Goal: Information Seeking & Learning: Learn about a topic

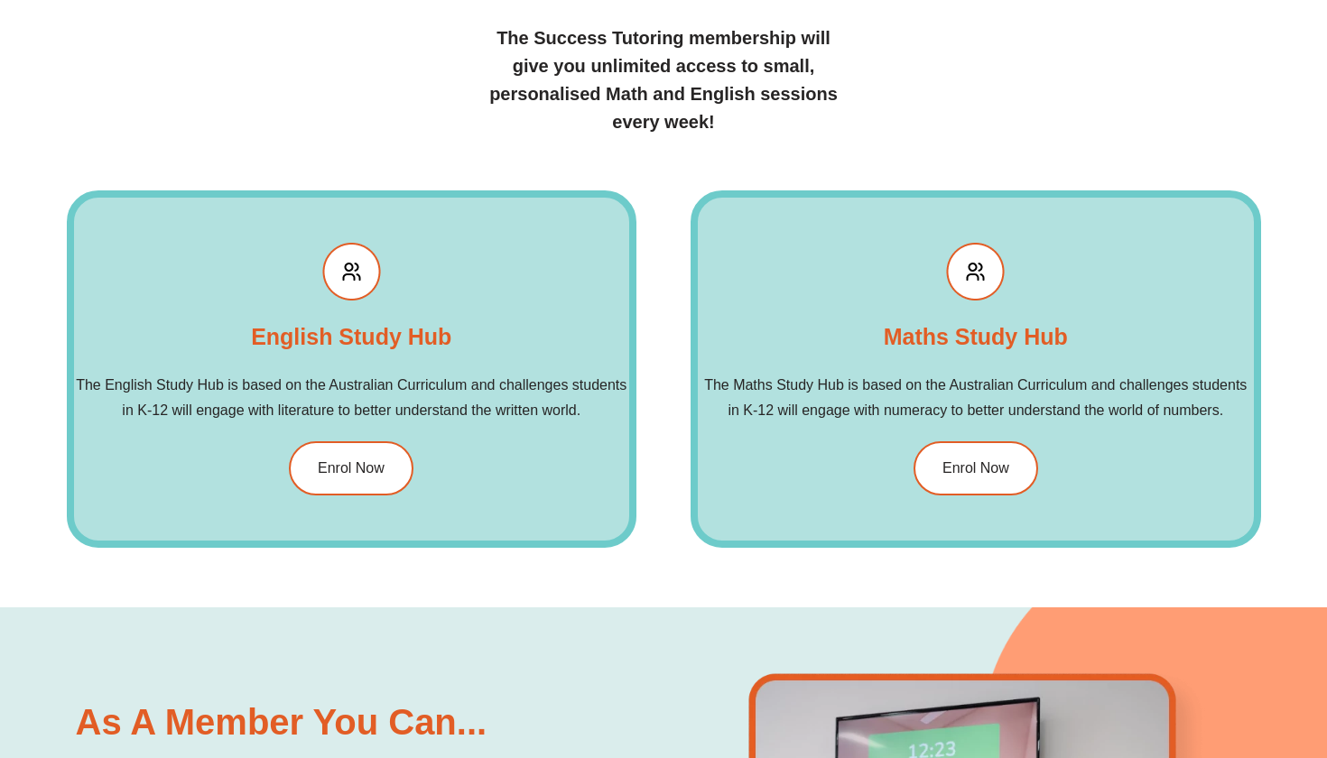
scroll to position [1979, 0]
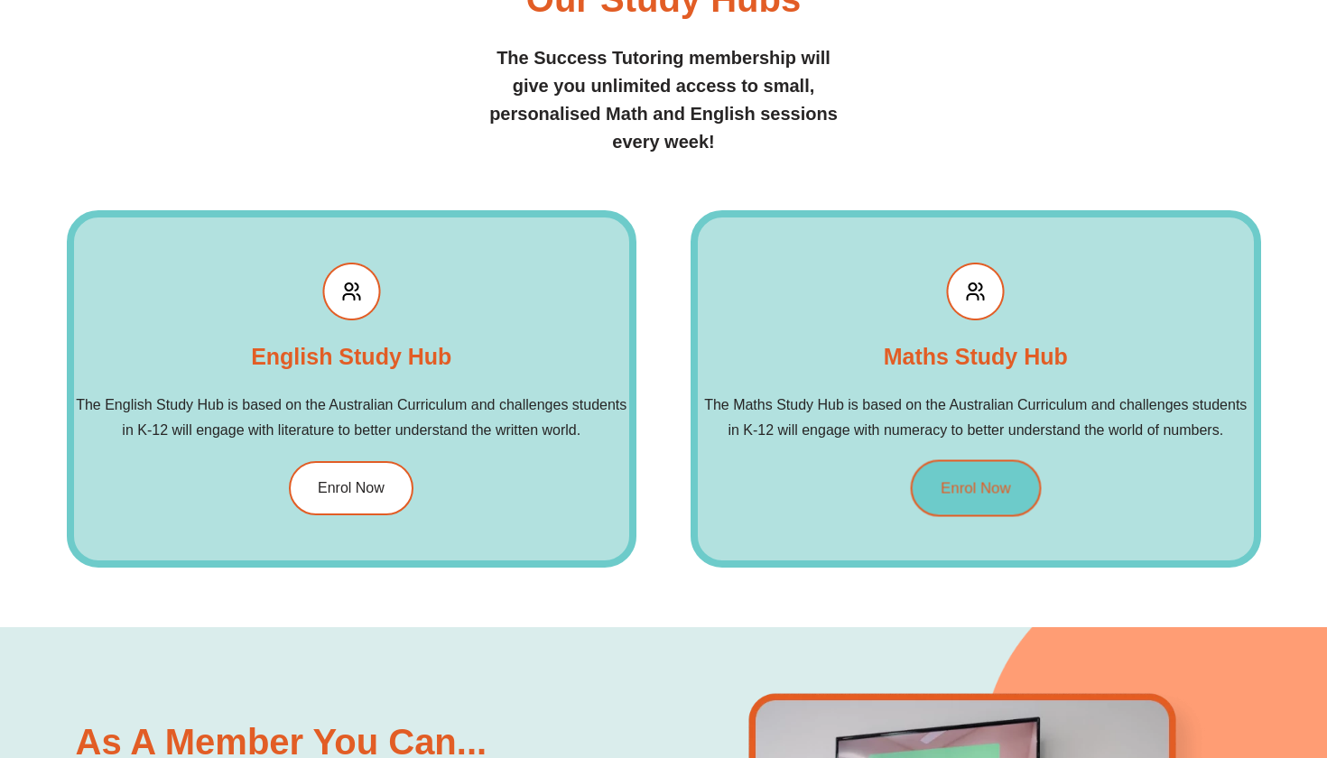
click at [950, 490] on span "Enrol Now" at bounding box center [976, 488] width 70 height 15
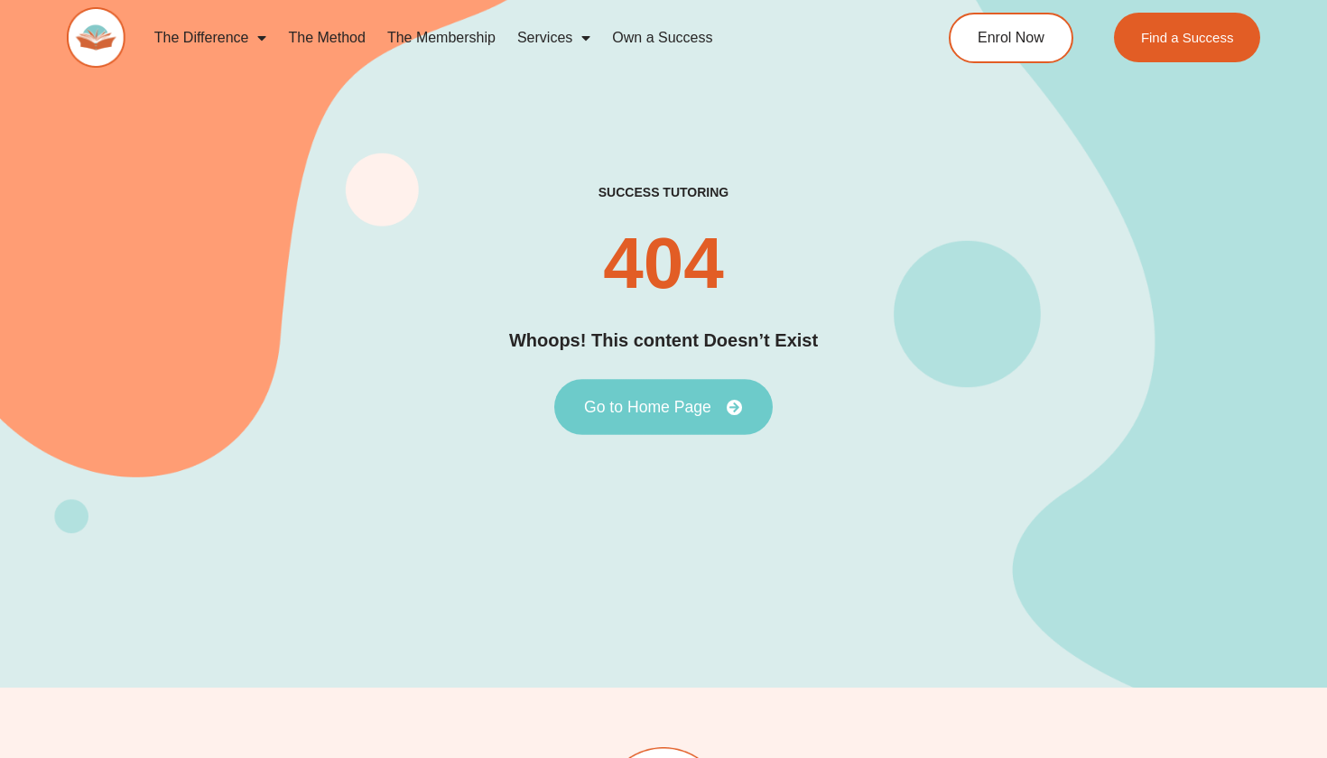
click at [661, 403] on span "Go to Home Page" at bounding box center [647, 407] width 127 height 16
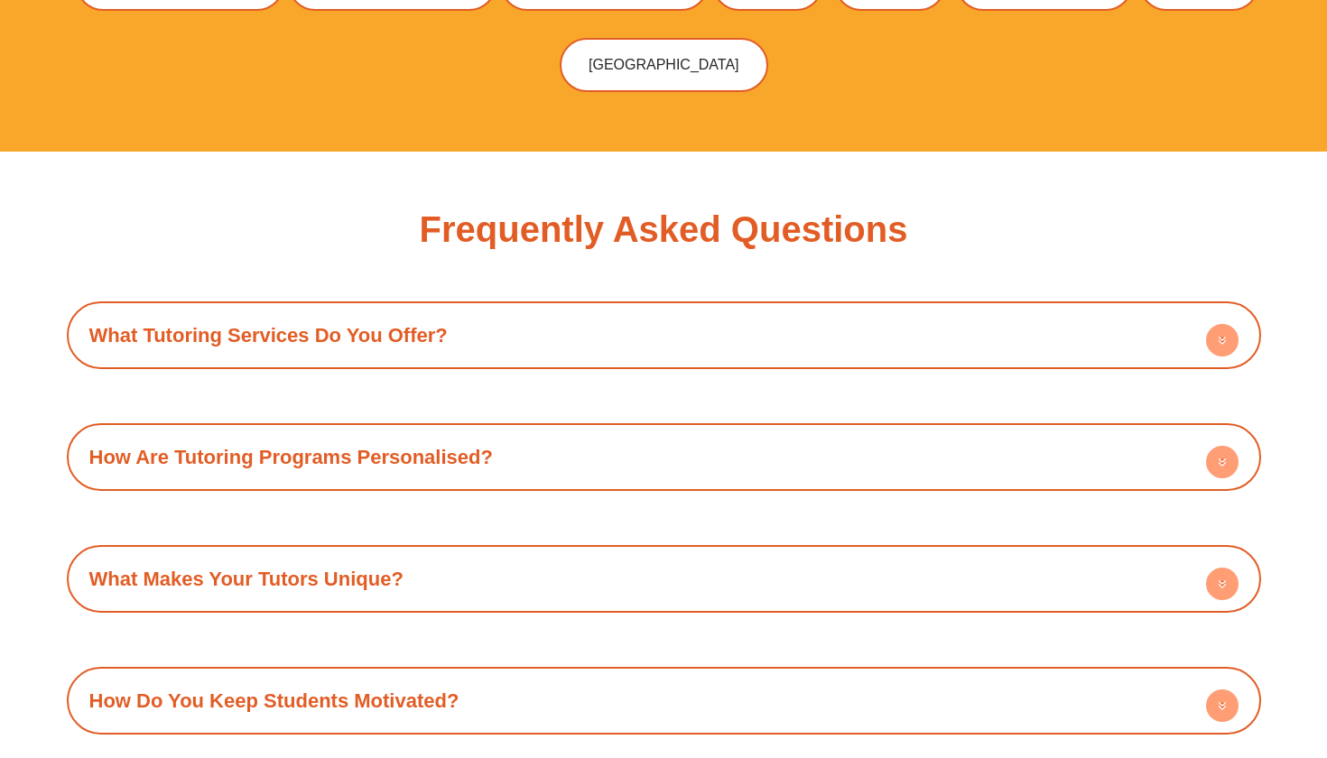
scroll to position [5968, 0]
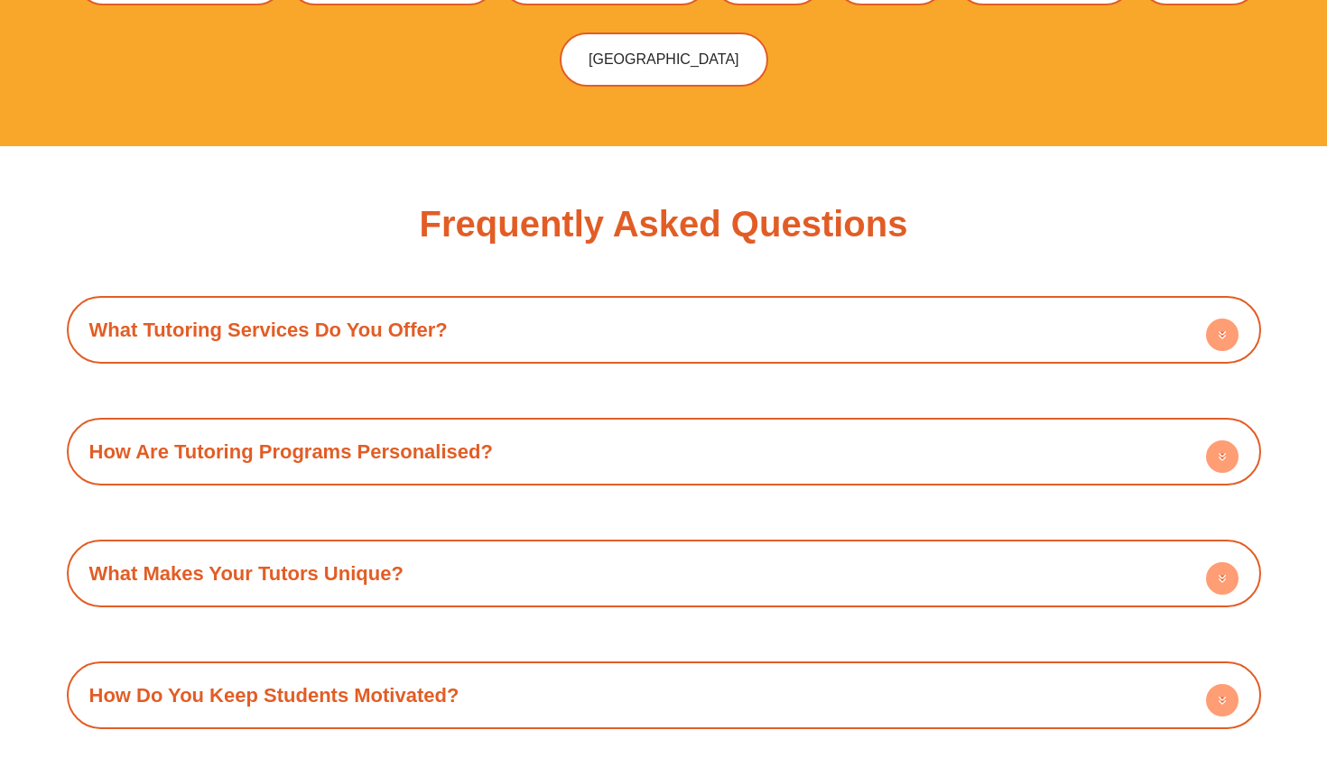
click at [680, 305] on div "What Tutoring Services Do You Offer?" at bounding box center [664, 330] width 1176 height 50
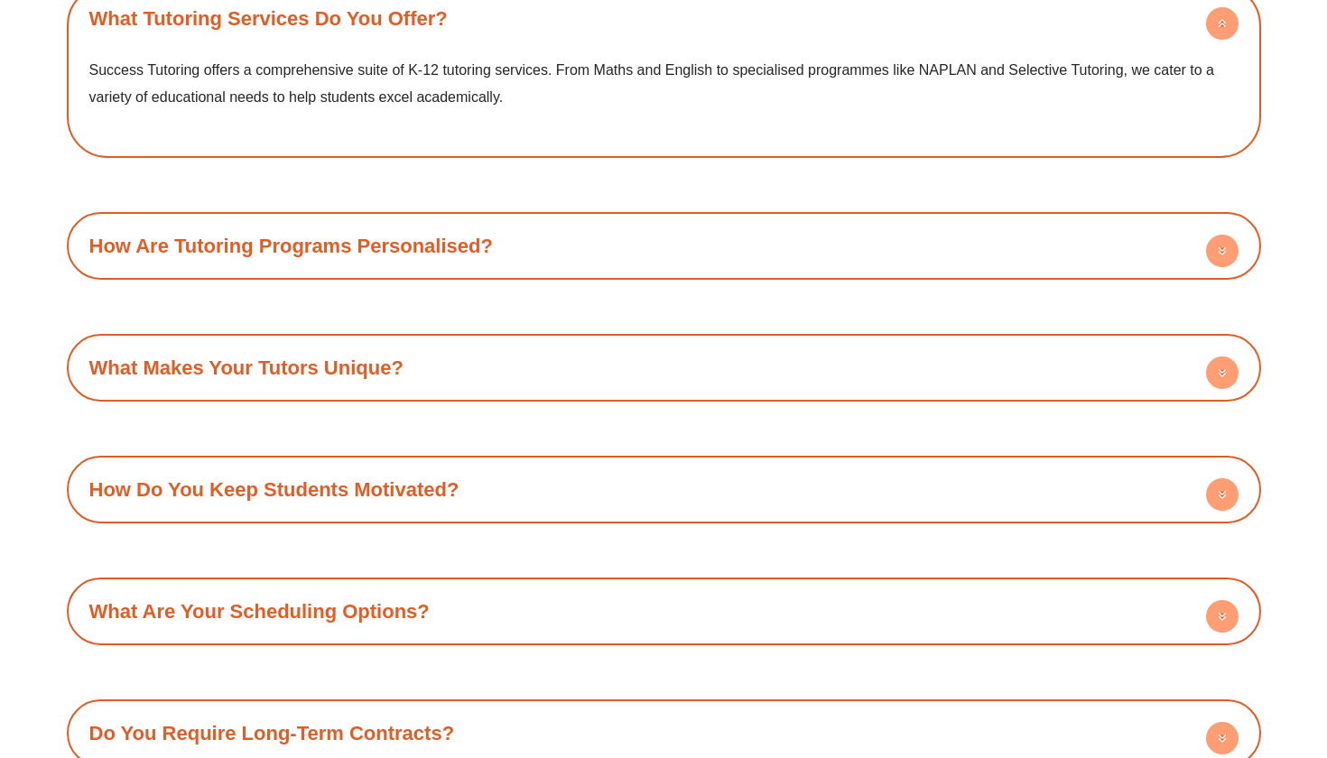
scroll to position [6287, 0]
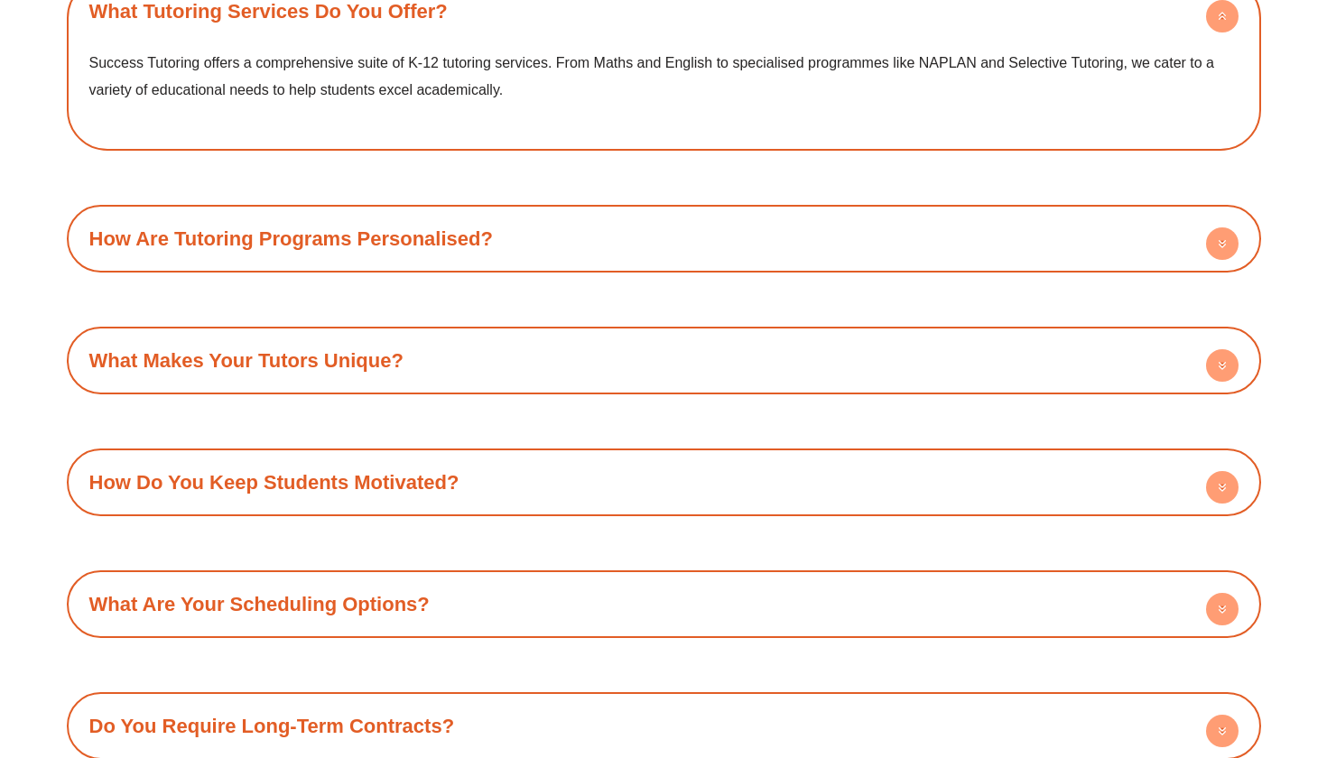
click at [683, 214] on div "How Are Tutoring Programs Personalised?" at bounding box center [664, 239] width 1176 height 50
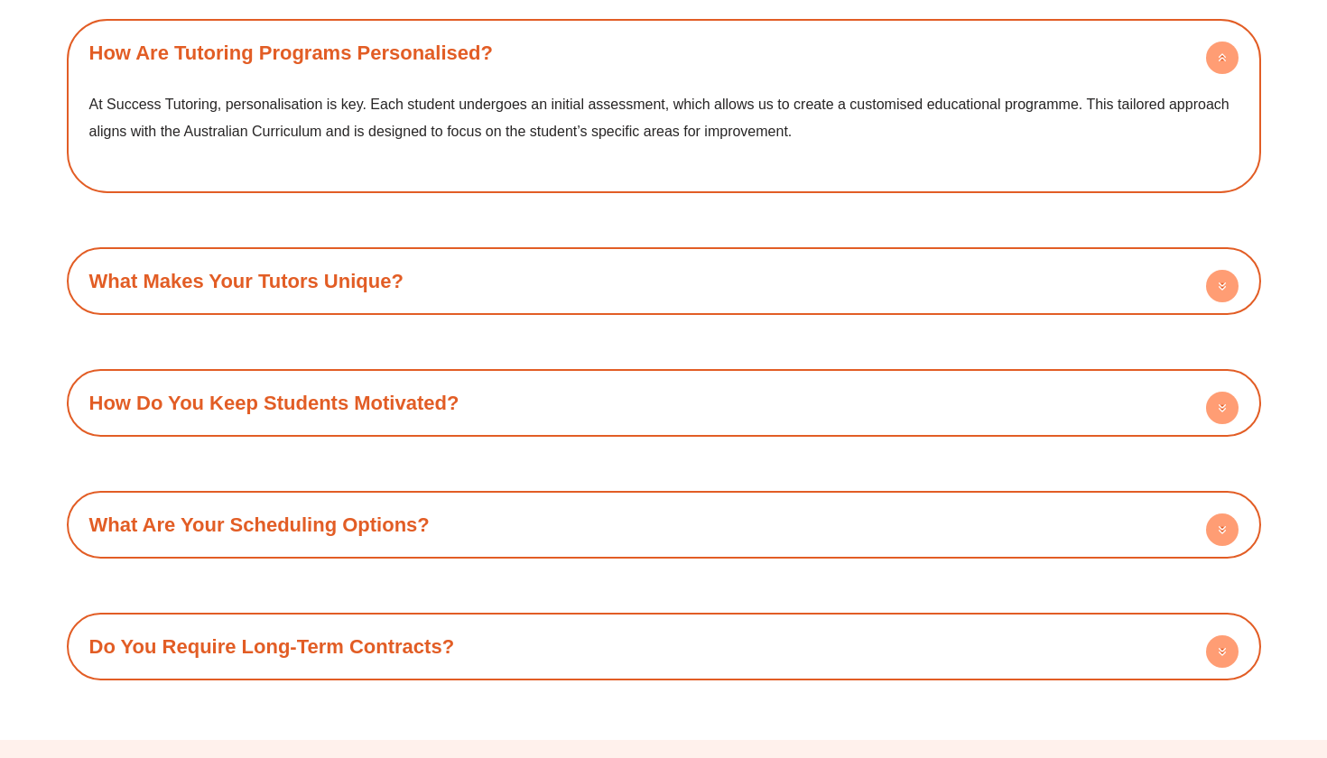
scroll to position [6474, 0]
click at [628, 255] on div "What Makes Your Tutors Unique?" at bounding box center [664, 280] width 1176 height 50
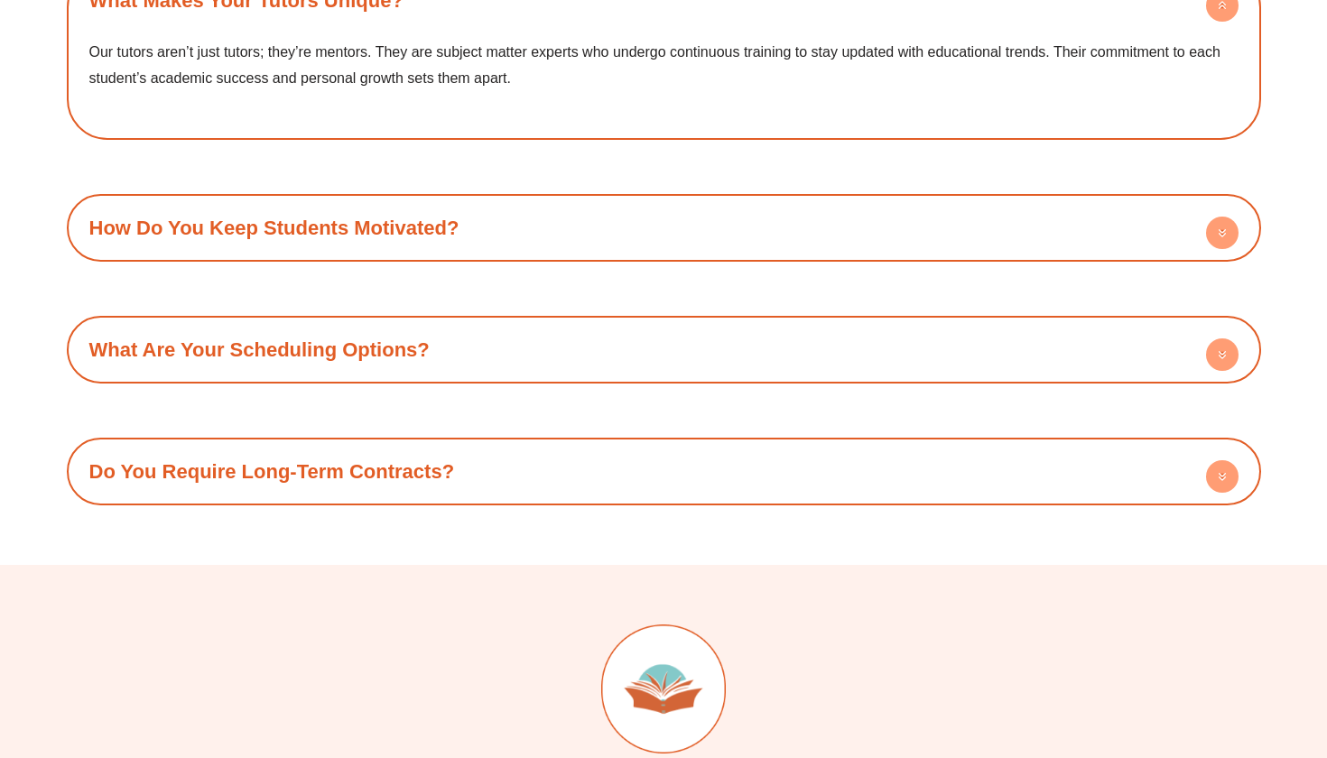
scroll to position [6757, 0]
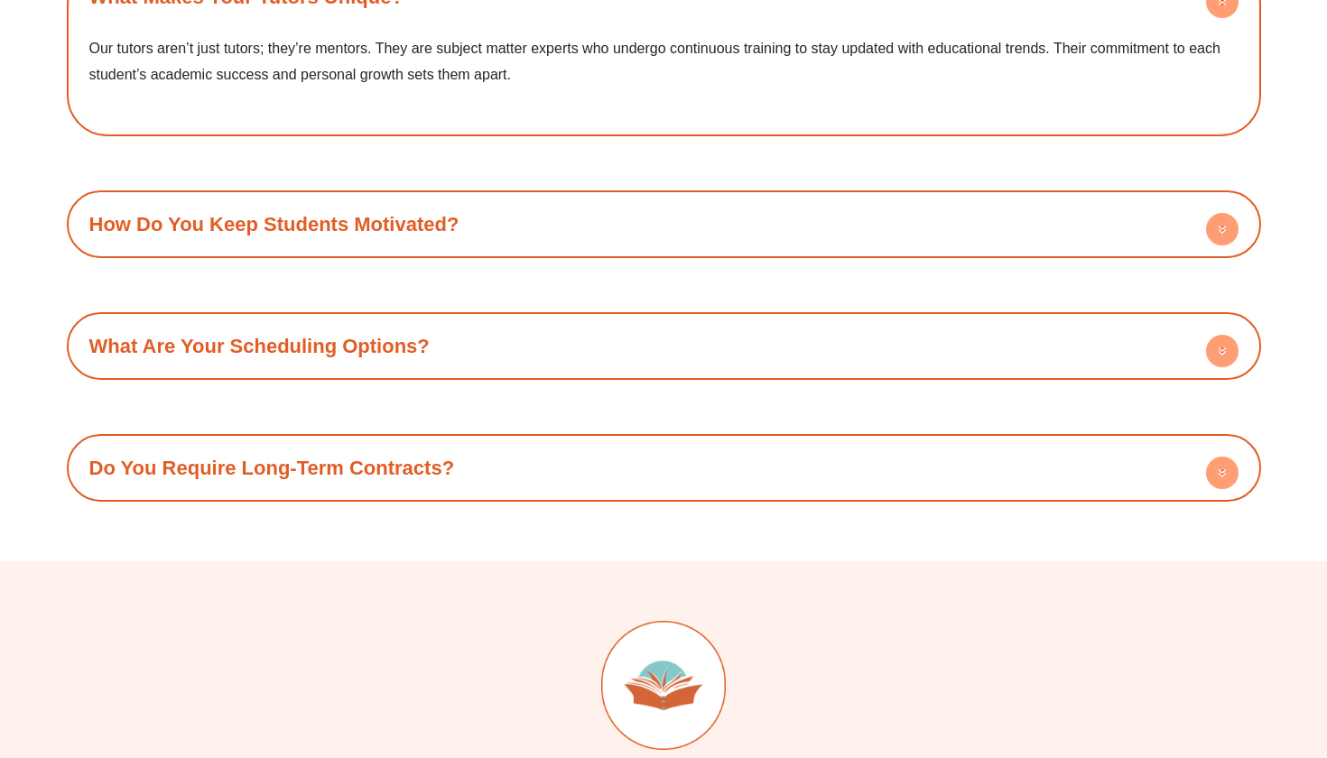
click at [657, 321] on div "What Are Your Scheduling Options?" at bounding box center [664, 346] width 1176 height 50
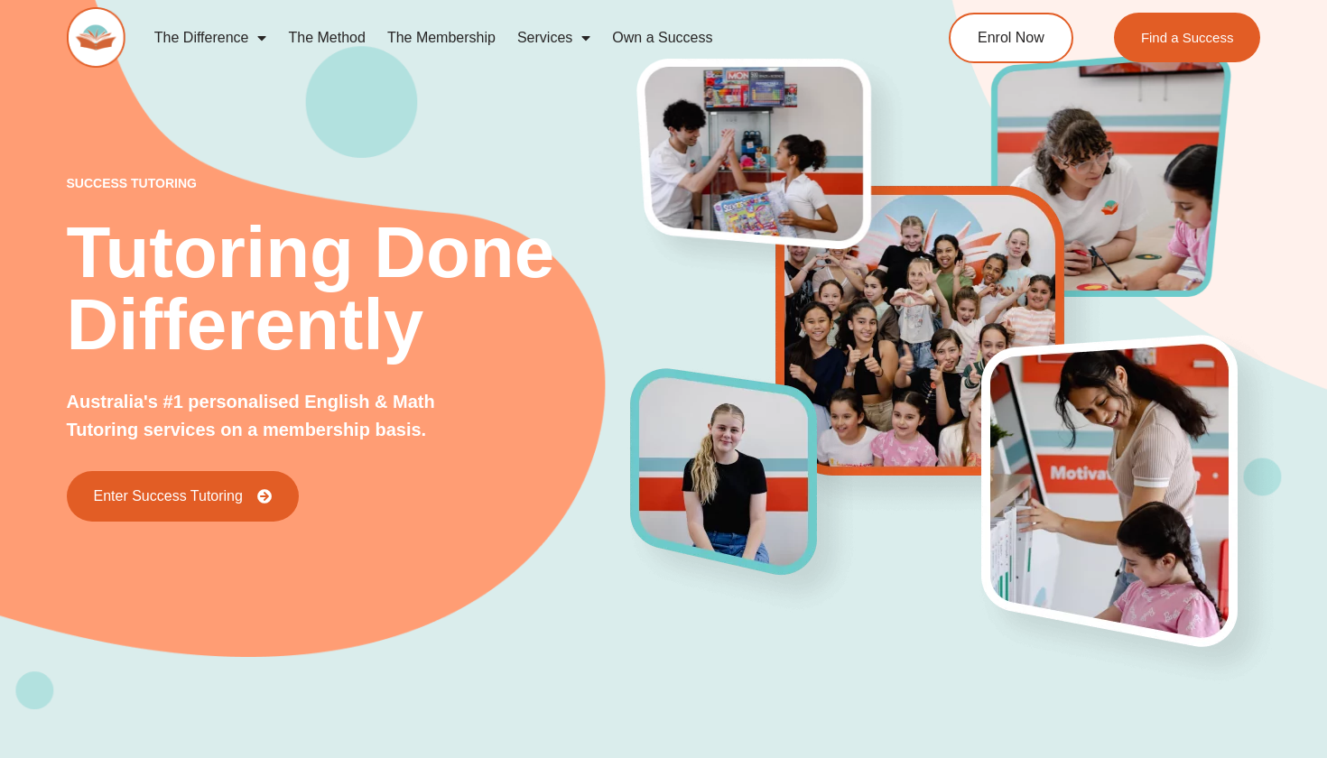
scroll to position [0, 0]
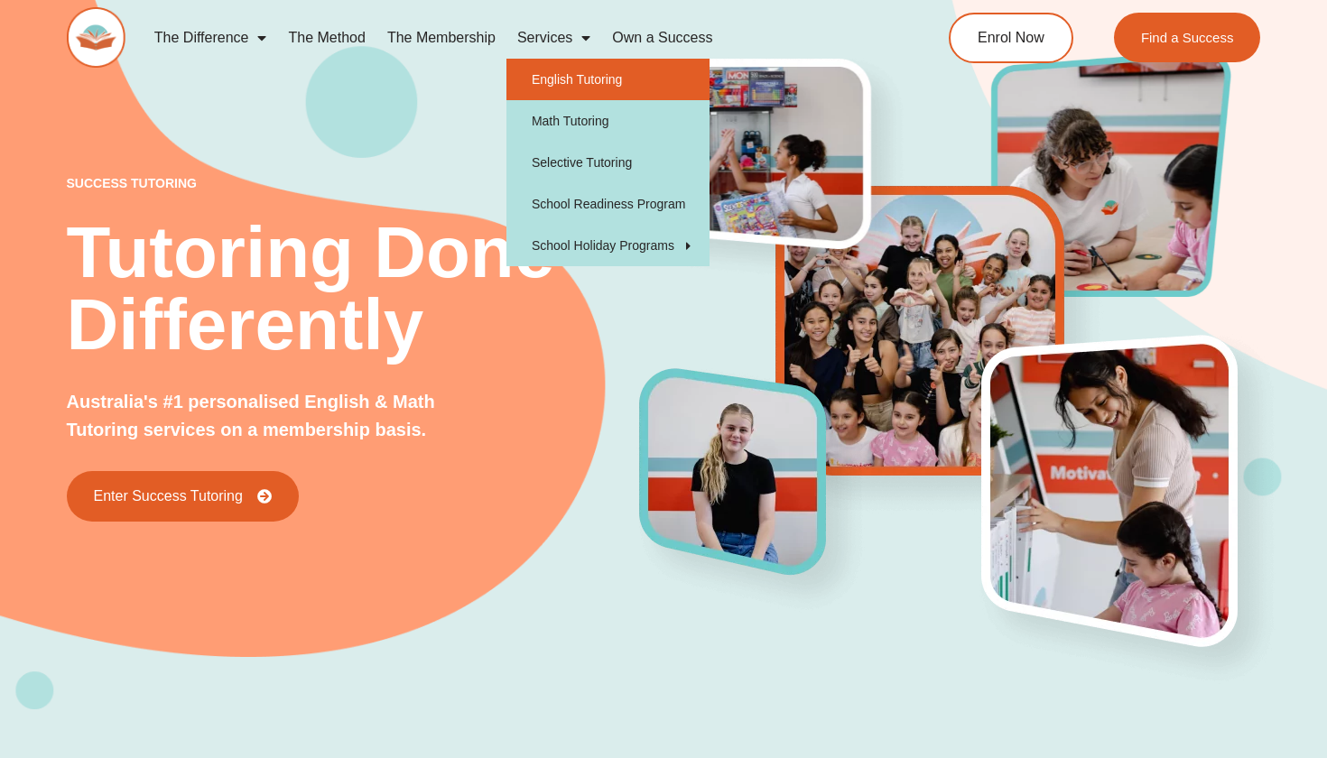
click at [585, 81] on link "English Tutoring" at bounding box center [607, 80] width 203 height 42
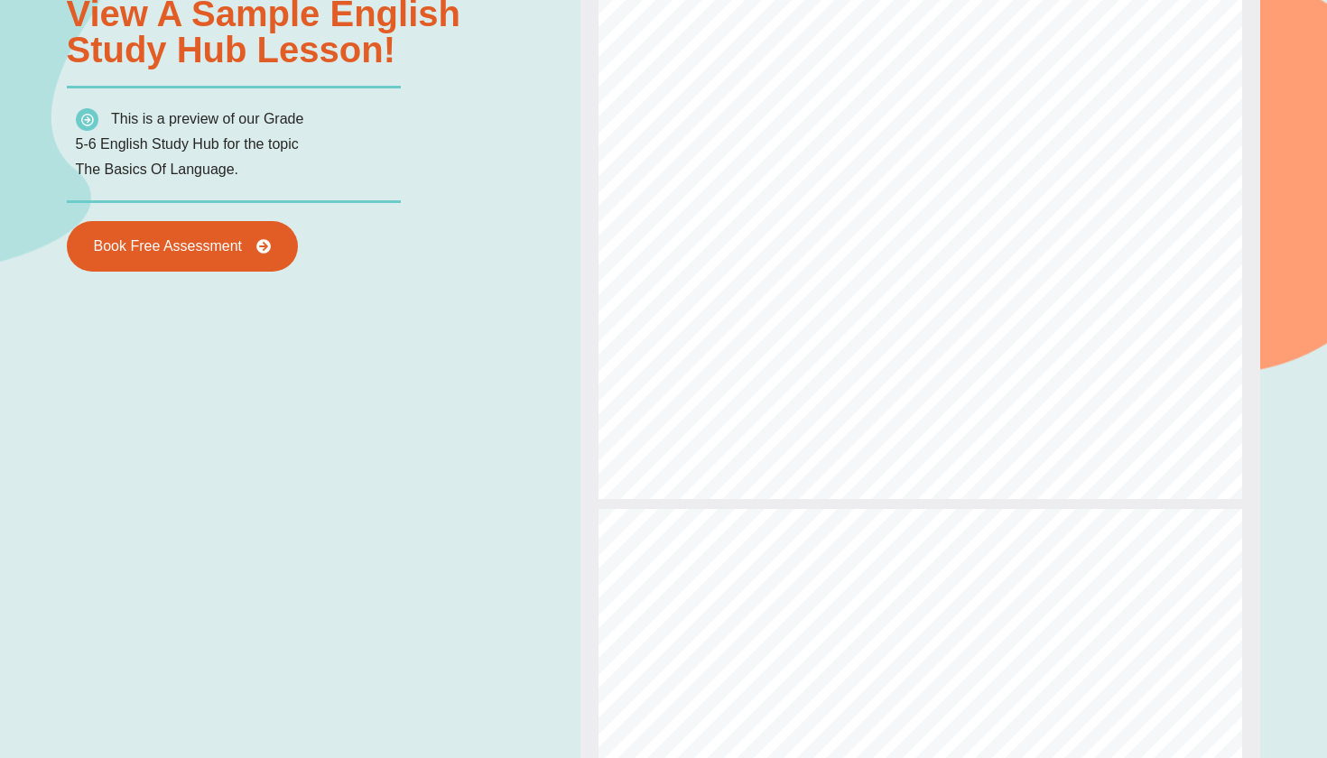
type input "*"
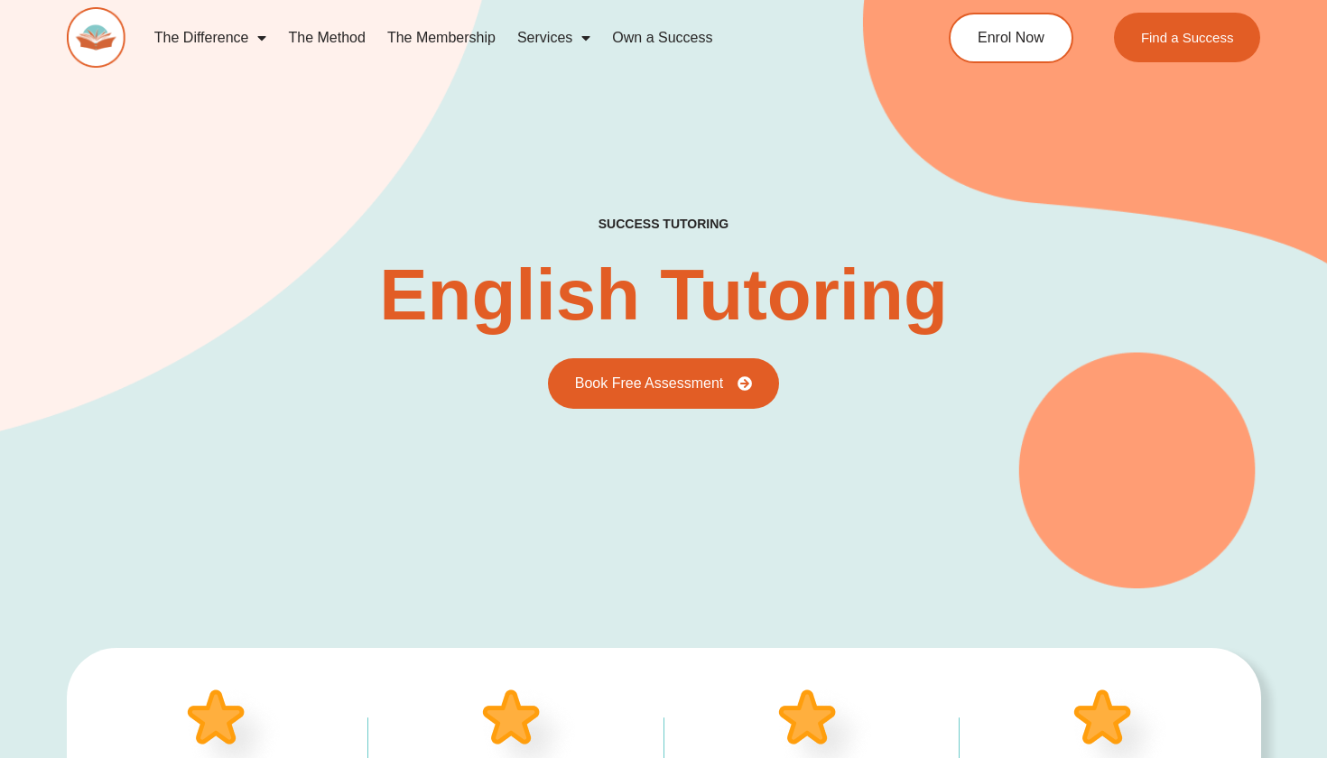
click at [348, 39] on link "The Method" at bounding box center [326, 38] width 98 height 42
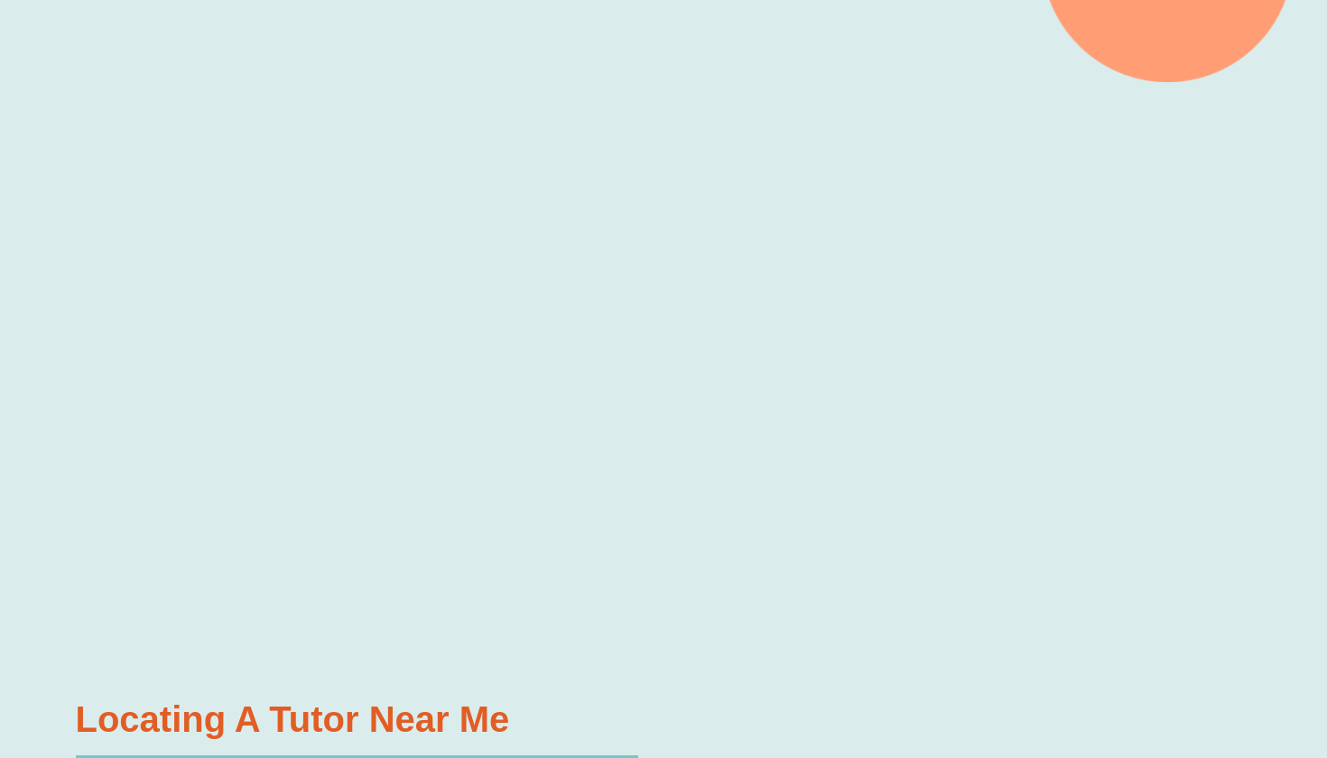
scroll to position [550, 0]
